Goal: Information Seeking & Learning: Find specific fact

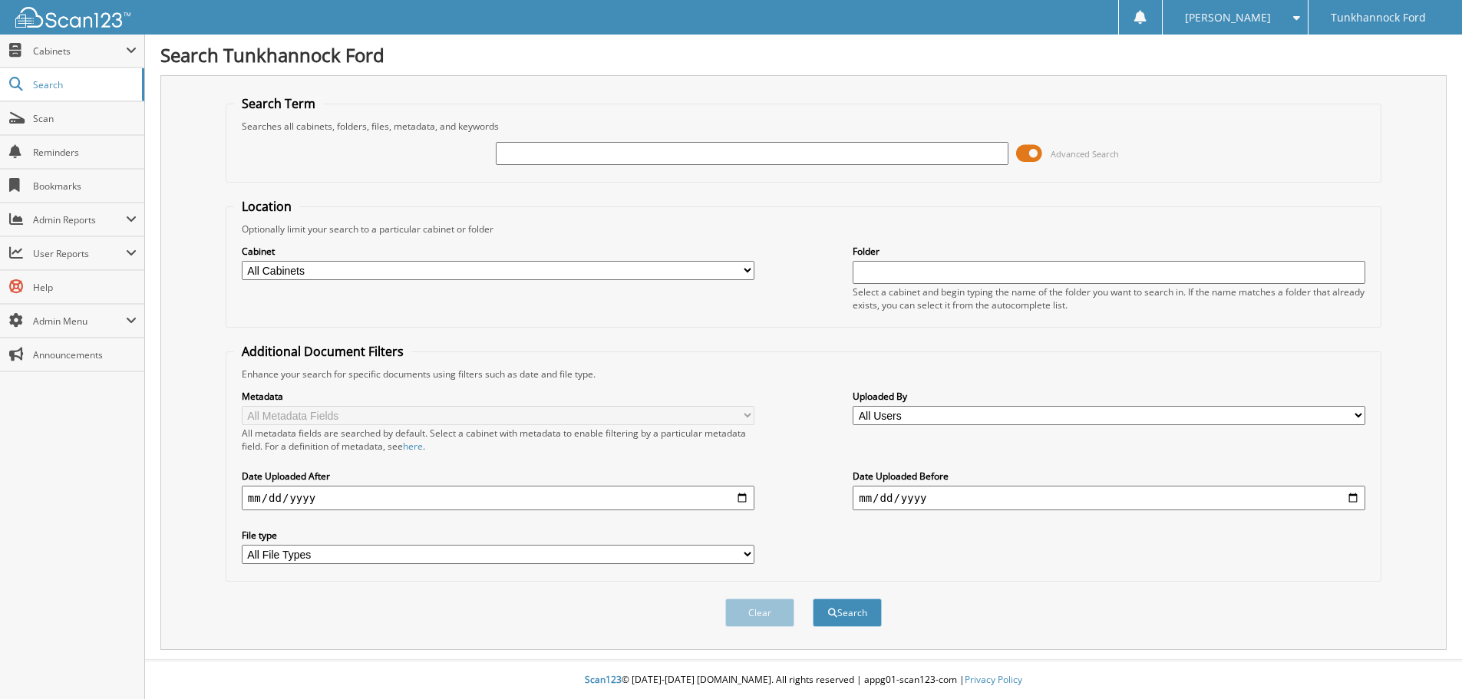
click at [1020, 153] on span at bounding box center [1029, 153] width 26 height 23
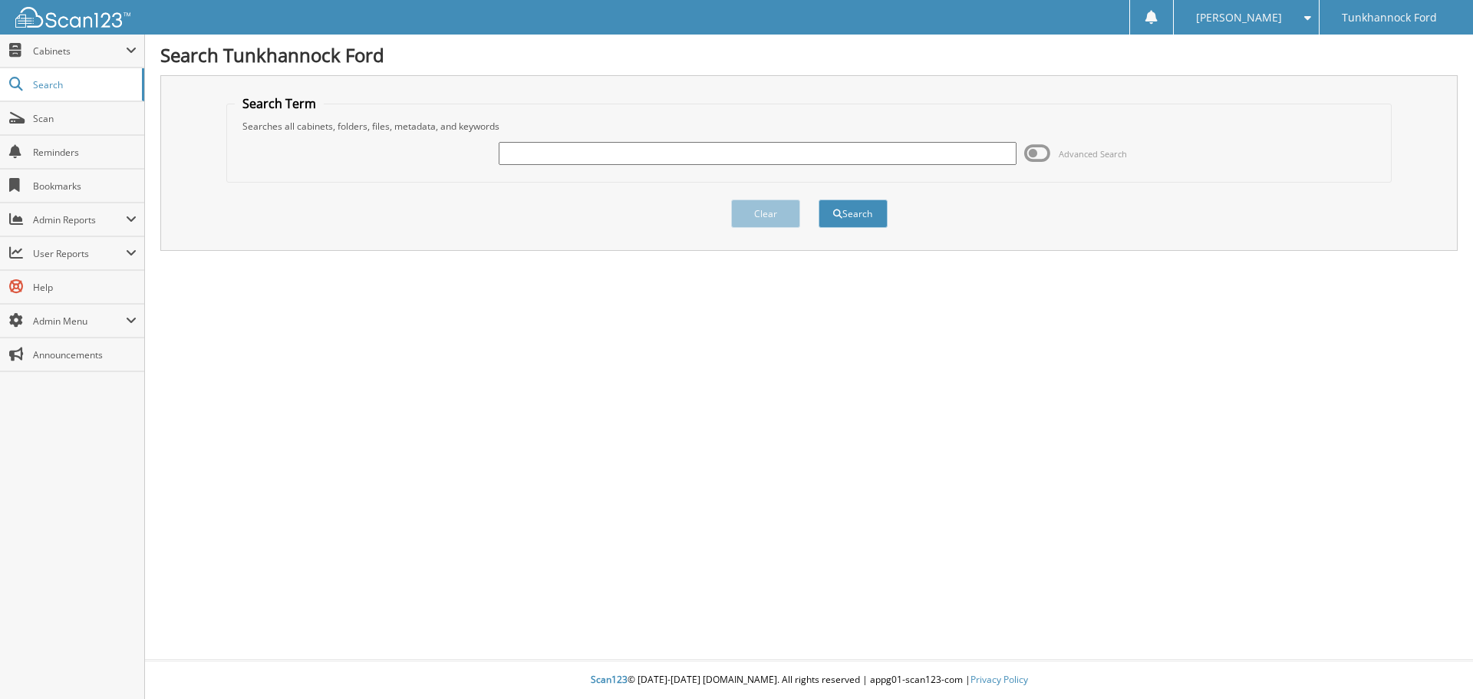
click at [561, 151] on input "text" at bounding box center [757, 153] width 517 height 23
type input "134381"
click at [819, 199] on button "Search" at bounding box center [853, 213] width 69 height 28
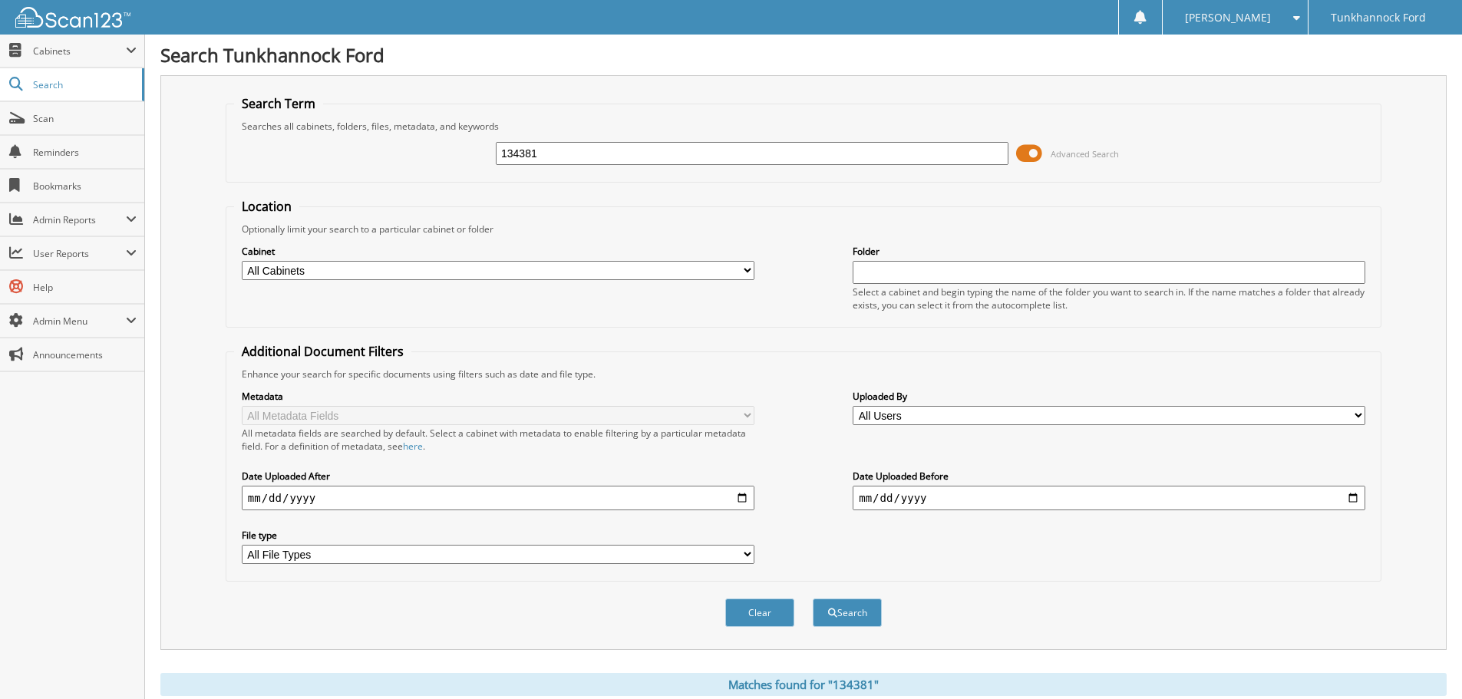
click at [1016, 148] on span at bounding box center [1029, 153] width 26 height 23
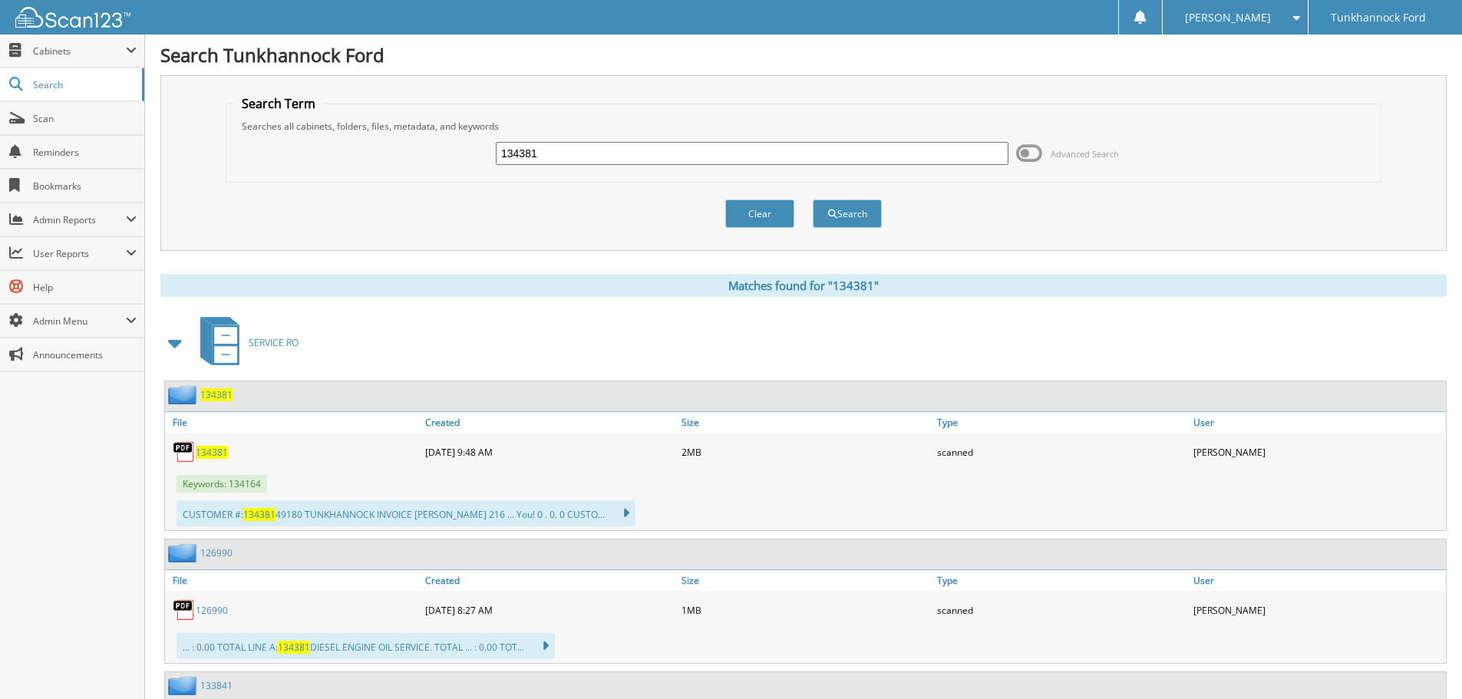
click at [198, 453] on span "134381" at bounding box center [212, 452] width 32 height 13
